Goal: Task Accomplishment & Management: Manage account settings

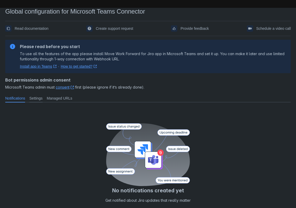
click at [39, 98] on span "Settings" at bounding box center [35, 98] width 13 height 5
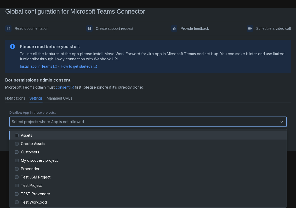
click at [138, 122] on div at bounding box center [144, 122] width 264 height 6
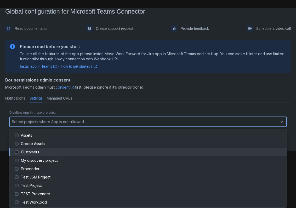
click at [16, 153] on span at bounding box center [17, 152] width 6 height 6
click at [18, 153] on span at bounding box center [17, 152] width 6 height 6
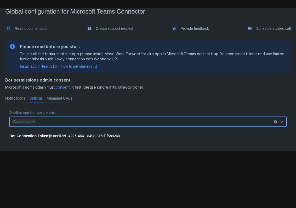
click at [26, 121] on div "Customers" at bounding box center [141, 122] width 263 height 8
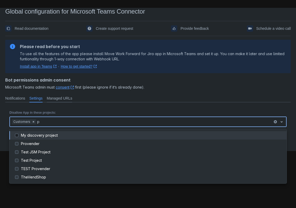
type input "pr"
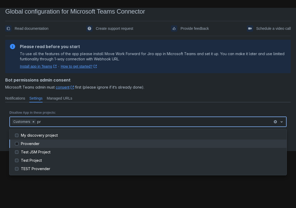
click at [16, 145] on span at bounding box center [17, 144] width 6 height 6
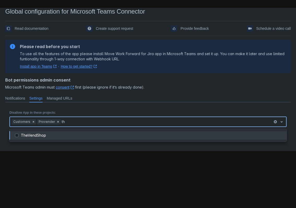
type input "the"
click at [31, 137] on div "TheVendShop" at bounding box center [152, 135] width 262 height 5
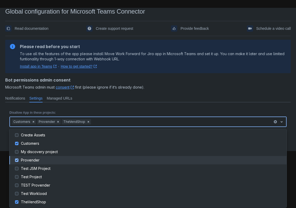
scroll to position [9, 0]
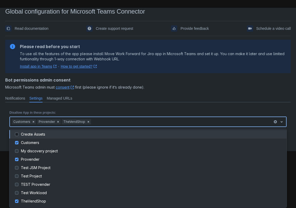
click at [17, 135] on span at bounding box center [17, 134] width 6 height 6
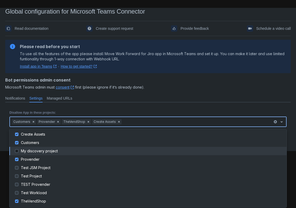
click at [18, 152] on span at bounding box center [17, 151] width 6 height 6
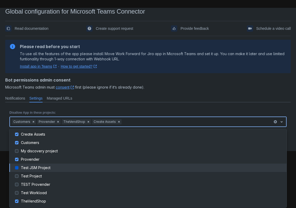
click at [17, 169] on span at bounding box center [17, 168] width 6 height 6
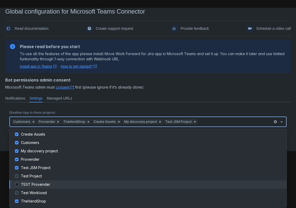
click at [17, 186] on span at bounding box center [17, 184] width 6 height 6
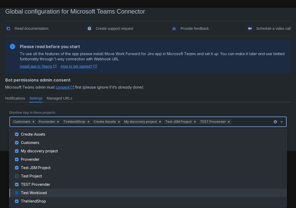
click at [17, 194] on span at bounding box center [17, 193] width 6 height 6
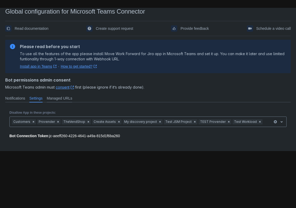
click at [62, 98] on span "Managed URLs" at bounding box center [59, 98] width 25 height 5
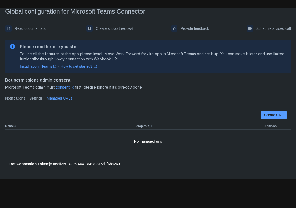
click at [39, 98] on span "Settings" at bounding box center [35, 98] width 13 height 5
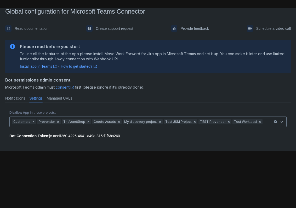
click at [73, 88] on icon at bounding box center [72, 87] width 3 height 3
drag, startPoint x: 129, startPoint y: 136, endPoint x: 51, endPoint y: 138, distance: 77.9
click at [51, 138] on div "Bot Connection Token : jc-aeeff260-4226-4641-a49a-815d1f6ba260" at bounding box center [147, 135] width 277 height 5
copy div "jc-aeeff260-4226-4641-a49a-815d1f6ba260"
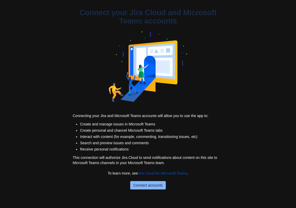
click at [146, 187] on span "Connect accounts" at bounding box center [147, 185] width 29 height 8
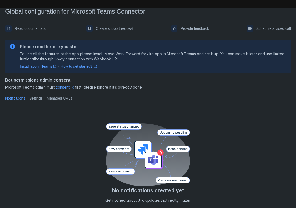
click at [37, 99] on span "Settings" at bounding box center [35, 98] width 13 height 5
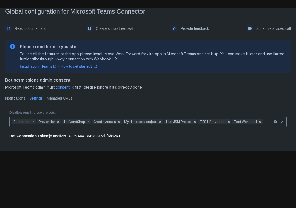
click at [61, 98] on span "Managed URLs" at bounding box center [59, 98] width 25 height 5
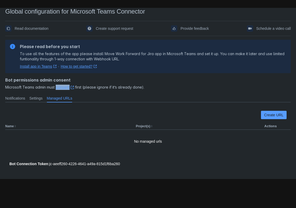
click at [97, 67] on icon at bounding box center [95, 66] width 3 height 3
